Goal: Navigation & Orientation: Find specific page/section

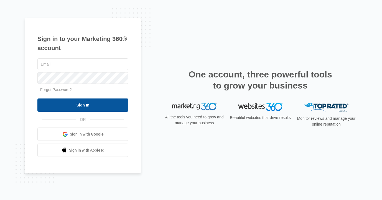
type input "[EMAIL_ADDRESS][DOMAIN_NAME]"
click at [104, 103] on input "Sign In" at bounding box center [82, 105] width 91 height 13
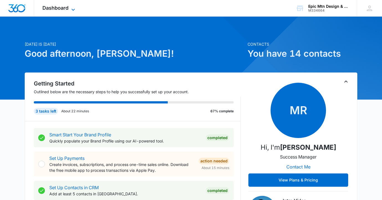
click at [64, 10] on span "Dashboard" at bounding box center [55, 8] width 26 height 6
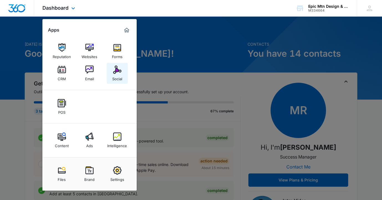
click at [119, 70] on img at bounding box center [117, 70] width 8 height 8
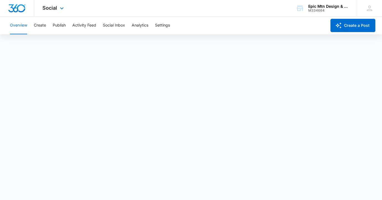
scroll to position [1, 0]
